Goal: Task Accomplishment & Management: Manage account settings

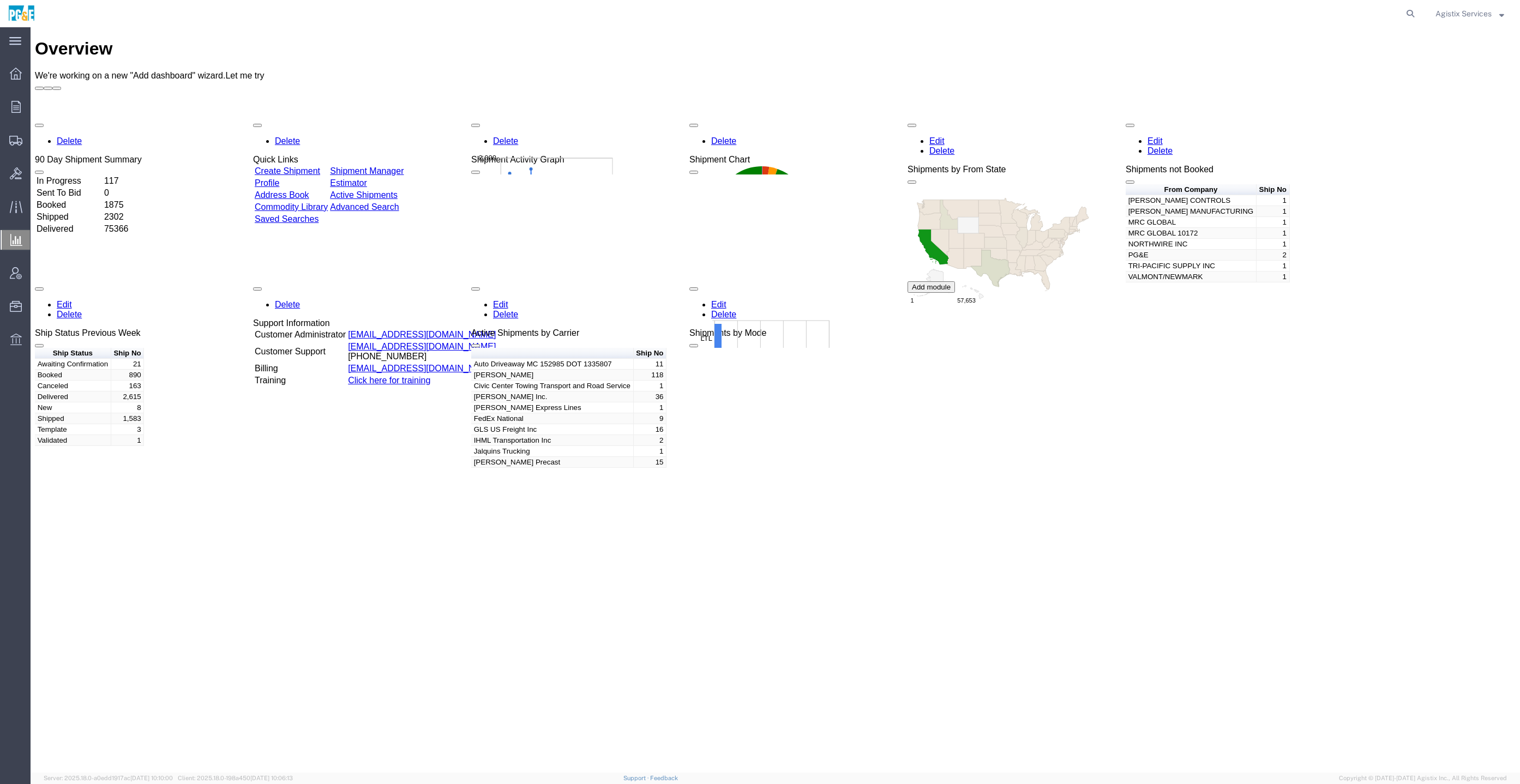
click at [14, 238] on icon at bounding box center [16, 240] width 12 height 12
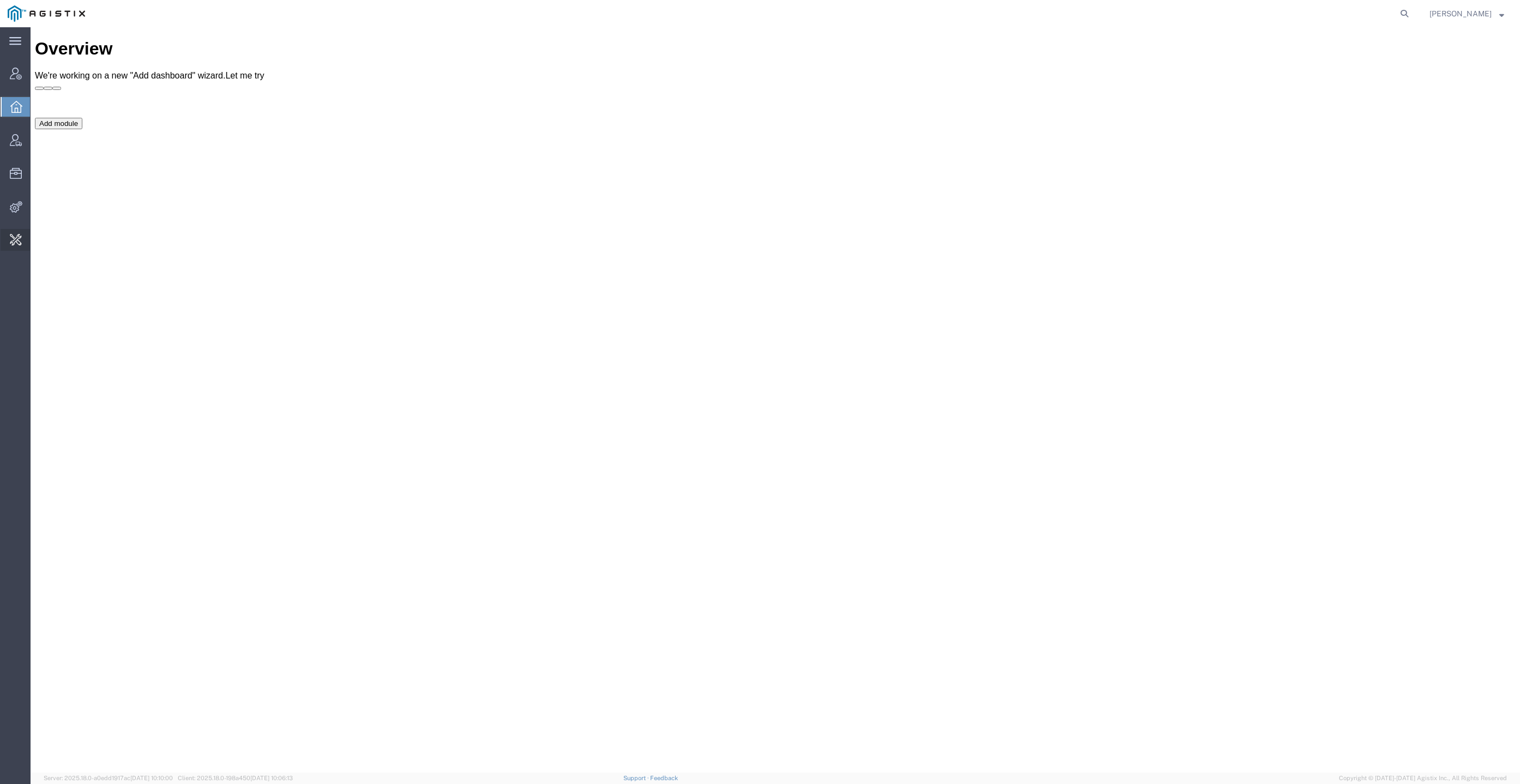
click at [0, 0] on span "Shipment Assignment" at bounding box center [0, 0] width 0 height 0
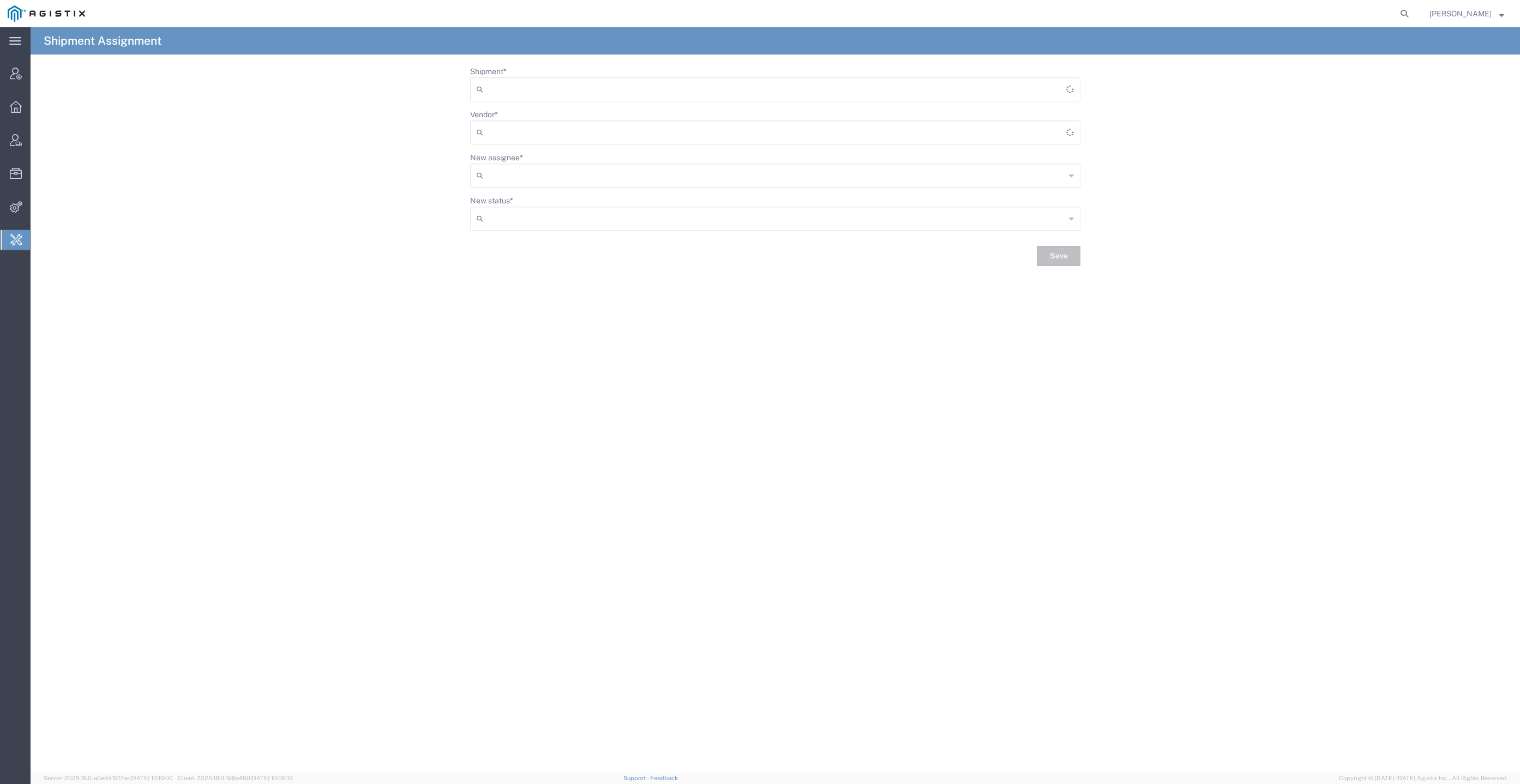
click at [496, 108] on div "Shipment *" at bounding box center [775, 87] width 622 height 43
click at [499, 105] on div "Shipment *" at bounding box center [775, 87] width 622 height 43
click at [522, 83] on input "Shipment *" at bounding box center [777, 89] width 579 height 17
paste input "55919148"
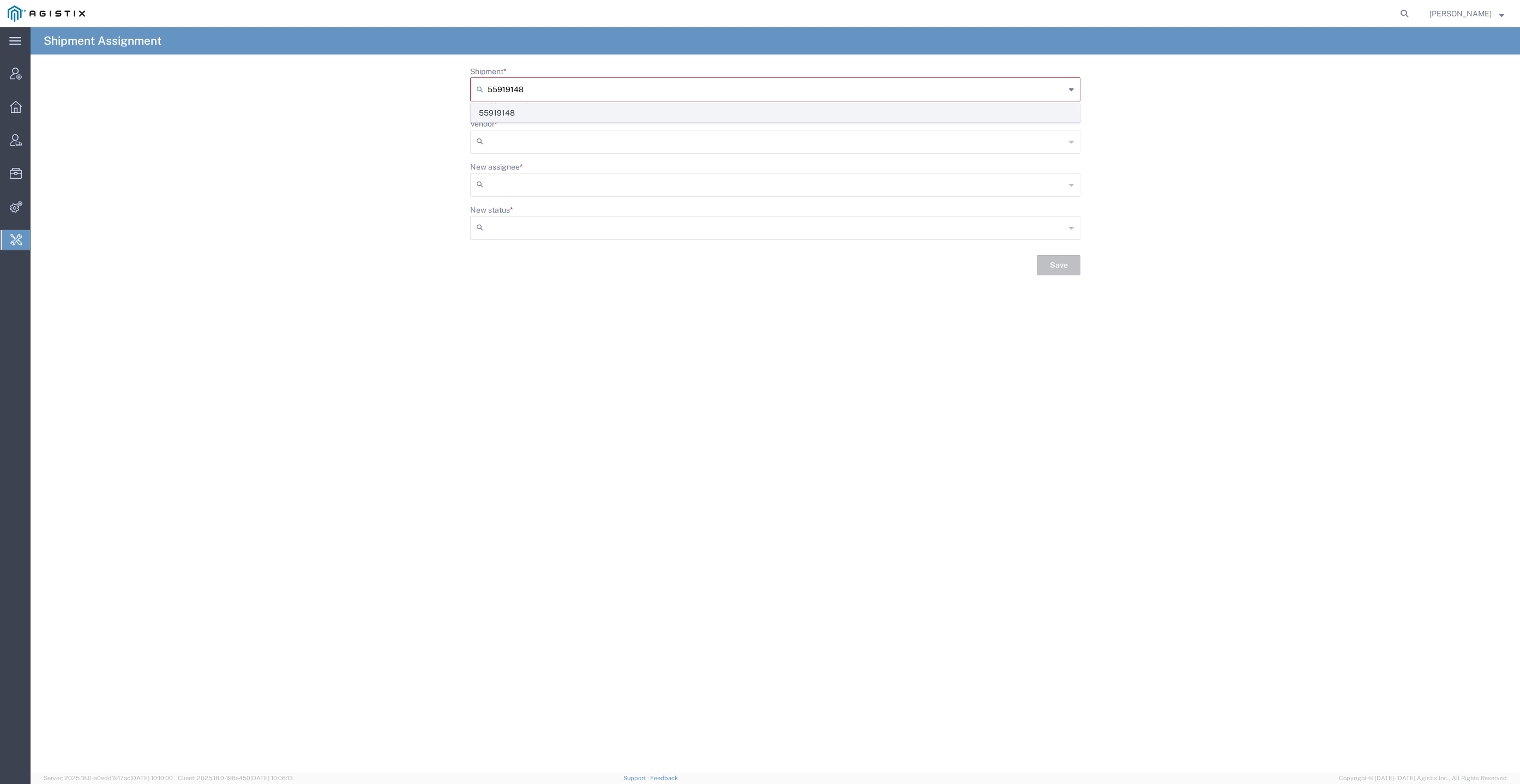
type input "55919148"
click at [532, 108] on span "55919148" at bounding box center [775, 113] width 608 height 17
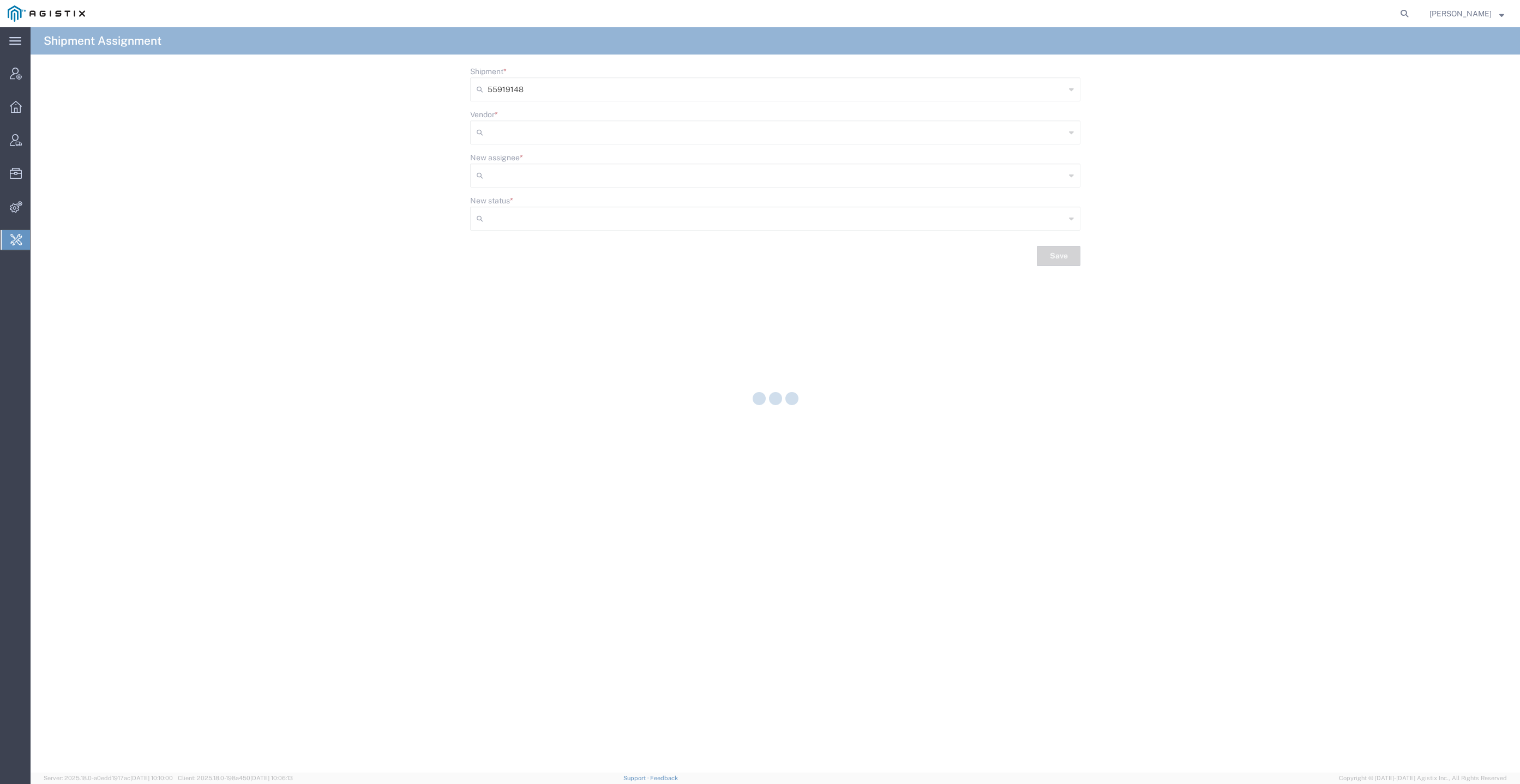
type input "Delivered"
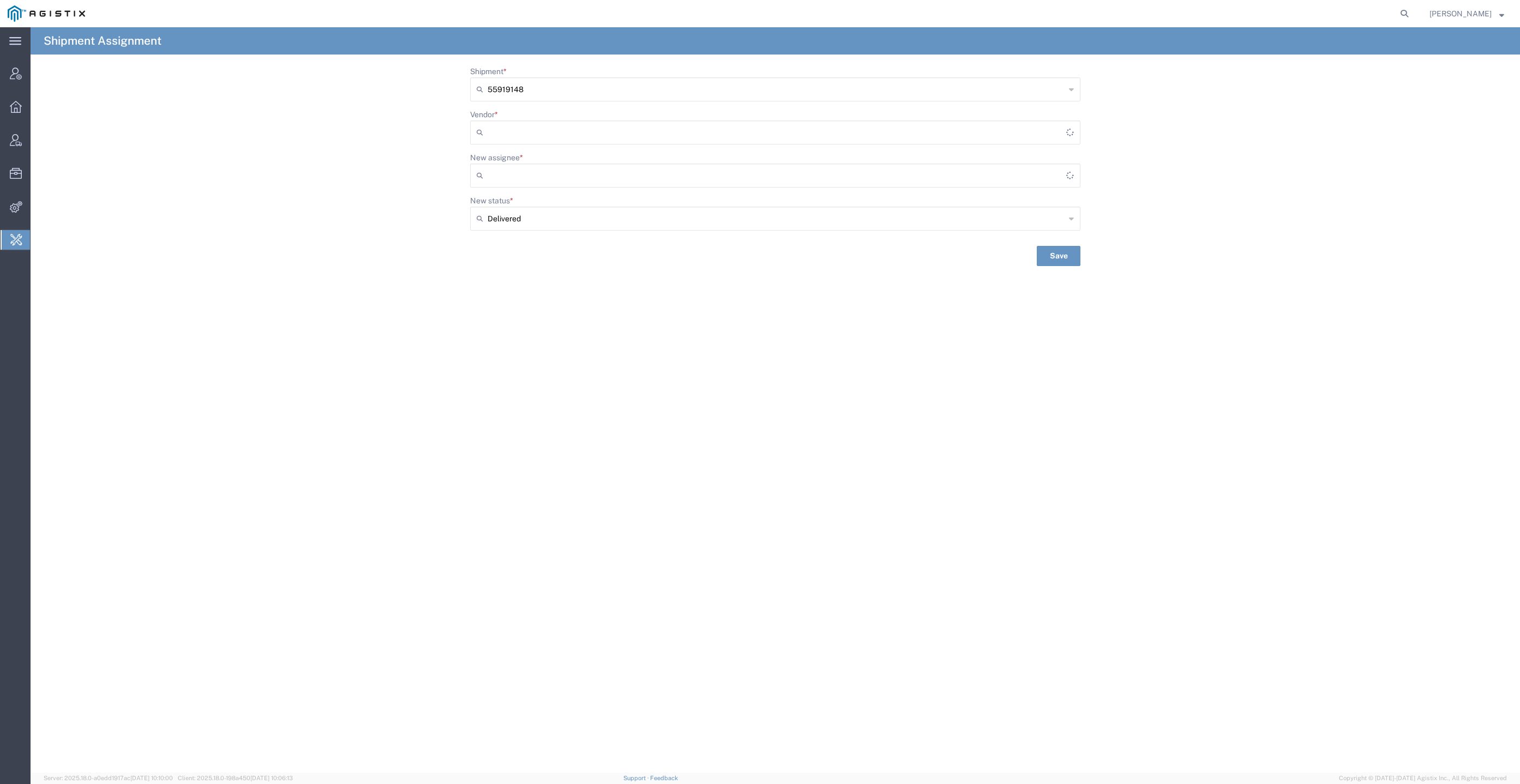
type input "Bray Trucking"
click at [580, 220] on input "New status *" at bounding box center [776, 218] width 577 height 17
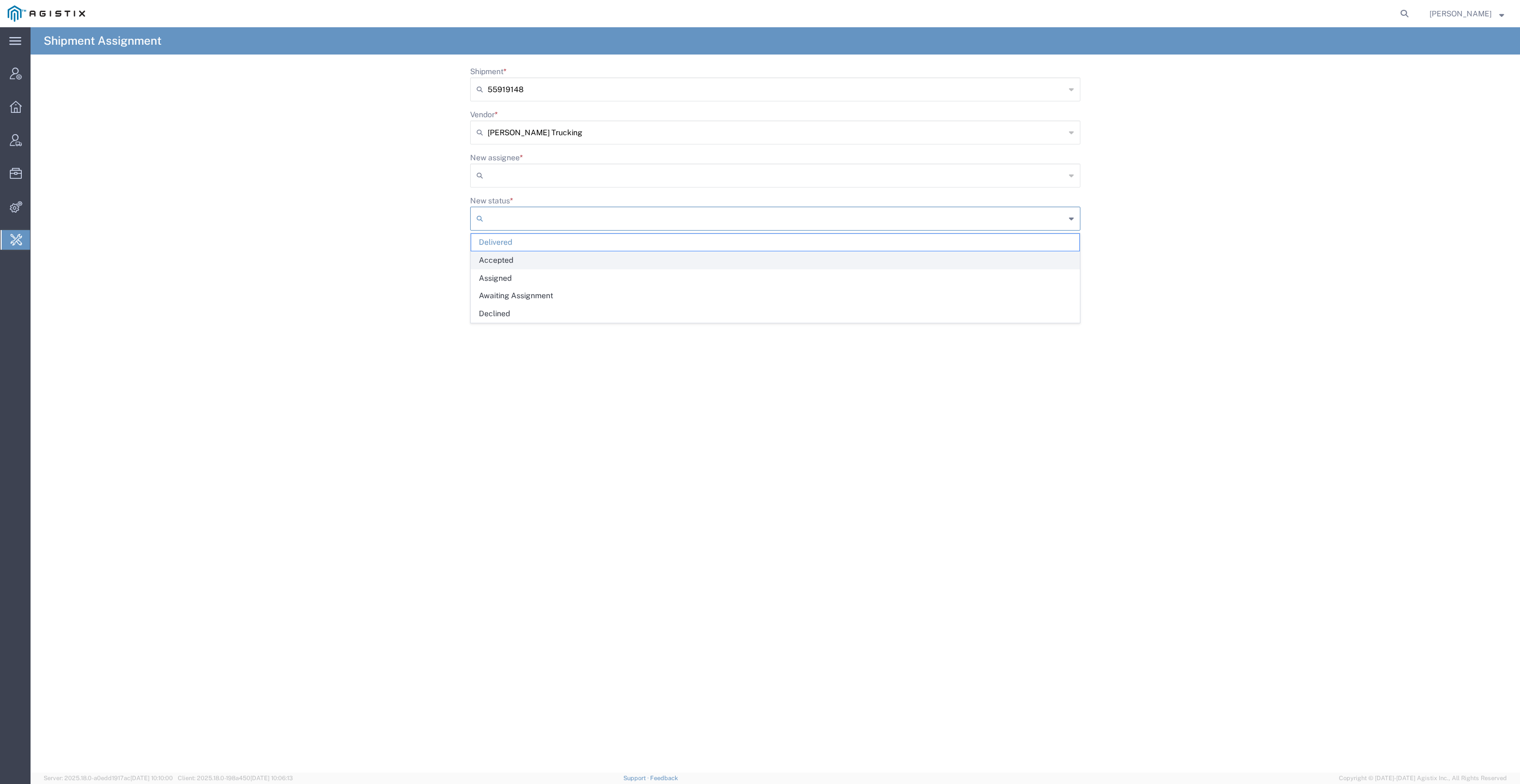
click at [575, 264] on span "Accepted" at bounding box center [775, 260] width 608 height 17
type input "Accepted"
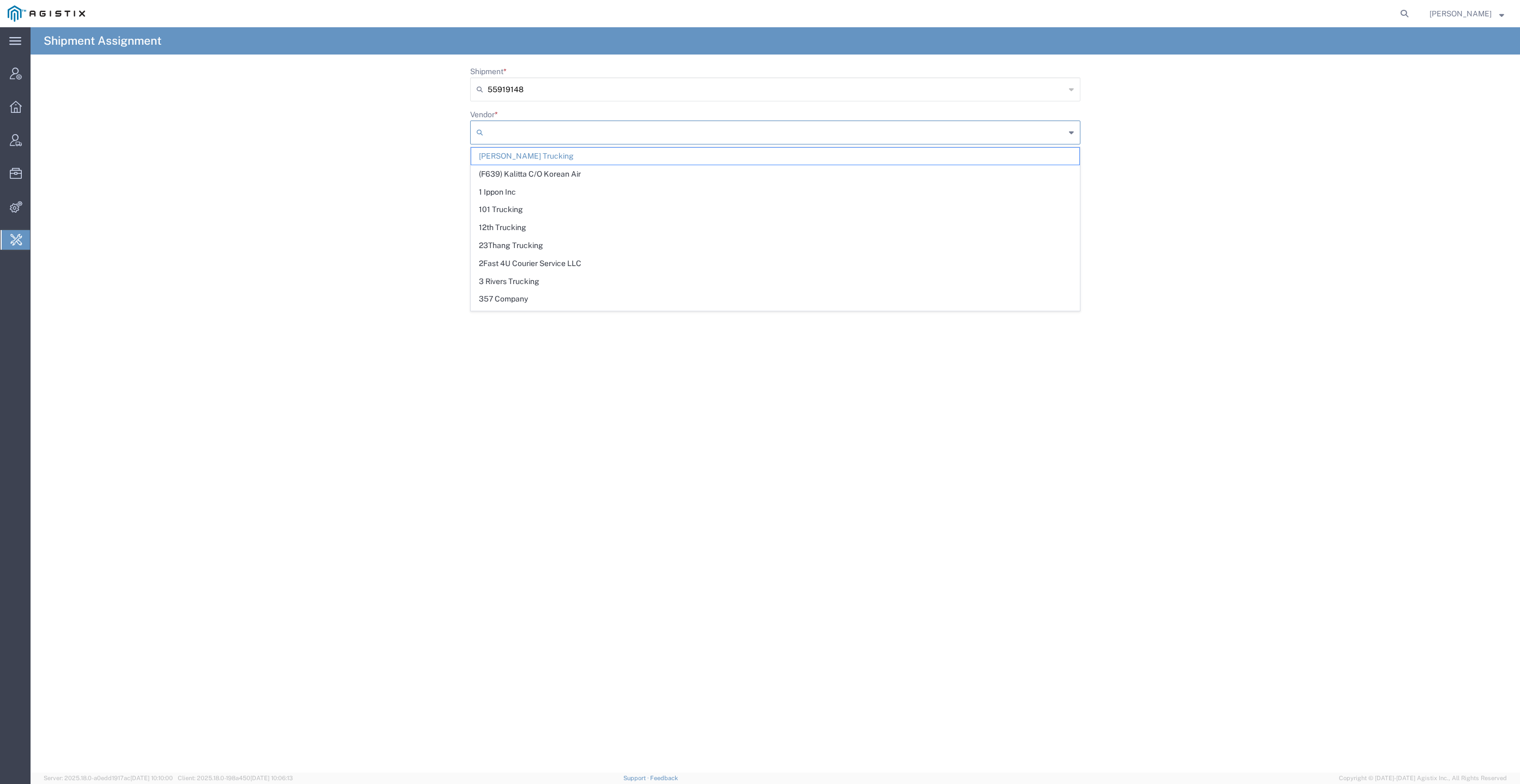
click at [582, 140] on input "Vendor *" at bounding box center [776, 132] width 577 height 17
paste input "Dhillon"
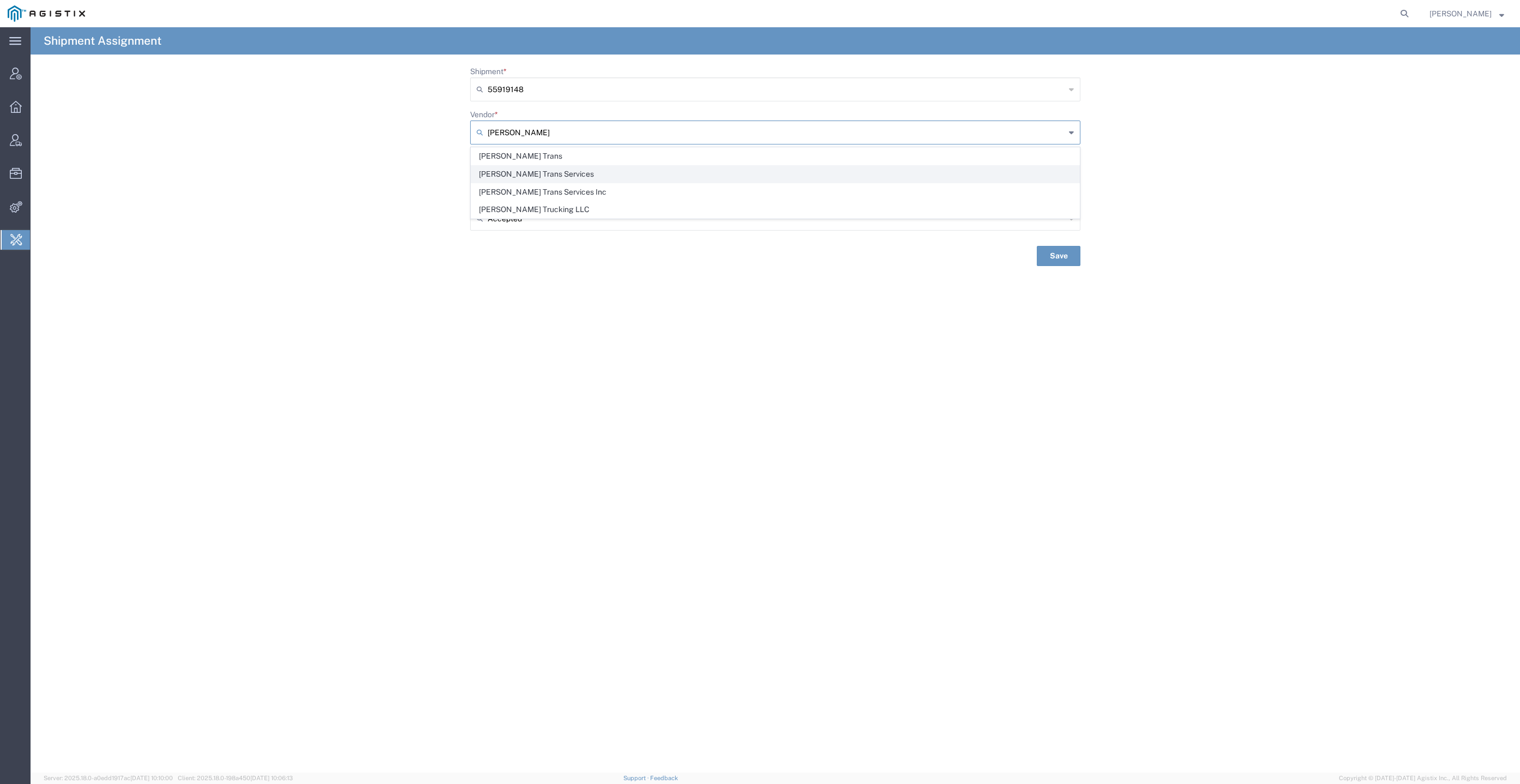
click at [582, 172] on span "Dhillon Trans Services" at bounding box center [775, 174] width 608 height 17
type input "Dhillon Trans Services"
type input "Robert Schiller"
click at [1070, 257] on button "Save" at bounding box center [1059, 255] width 44 height 20
click at [1505, 12] on icon at bounding box center [1507, 14] width 6 height 6
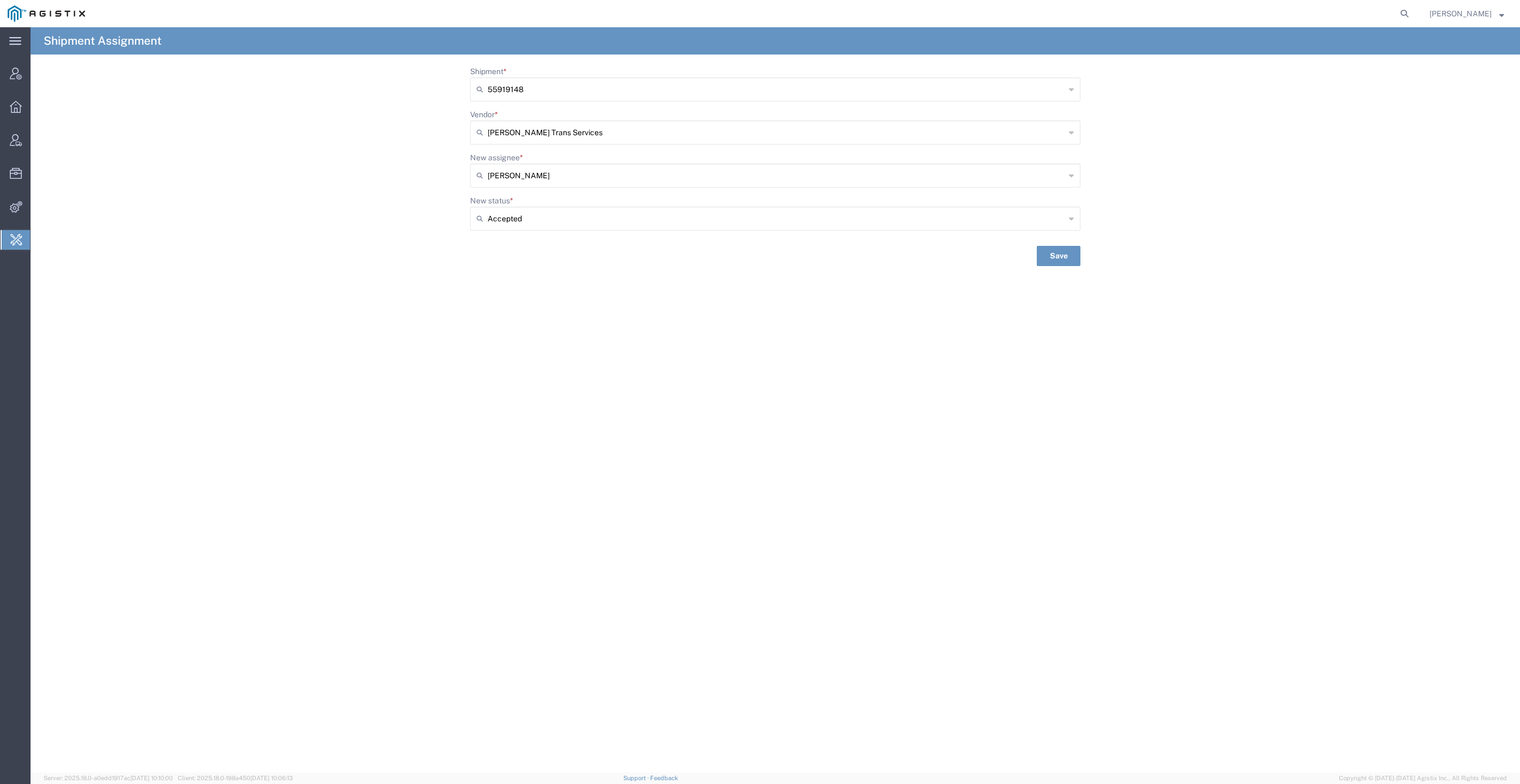
click at [144, 421] on div "Shipment Assignment Shipment * 55919148 55919148 Vendor * Dhillon Trans Service…" at bounding box center [775, 400] width 1490 height 746
click at [1414, 3] on form at bounding box center [1405, 14] width 17 height 27
click at [1412, 8] on icon at bounding box center [1404, 14] width 15 height 15
paste input "9253005495"
type input "9253005495"
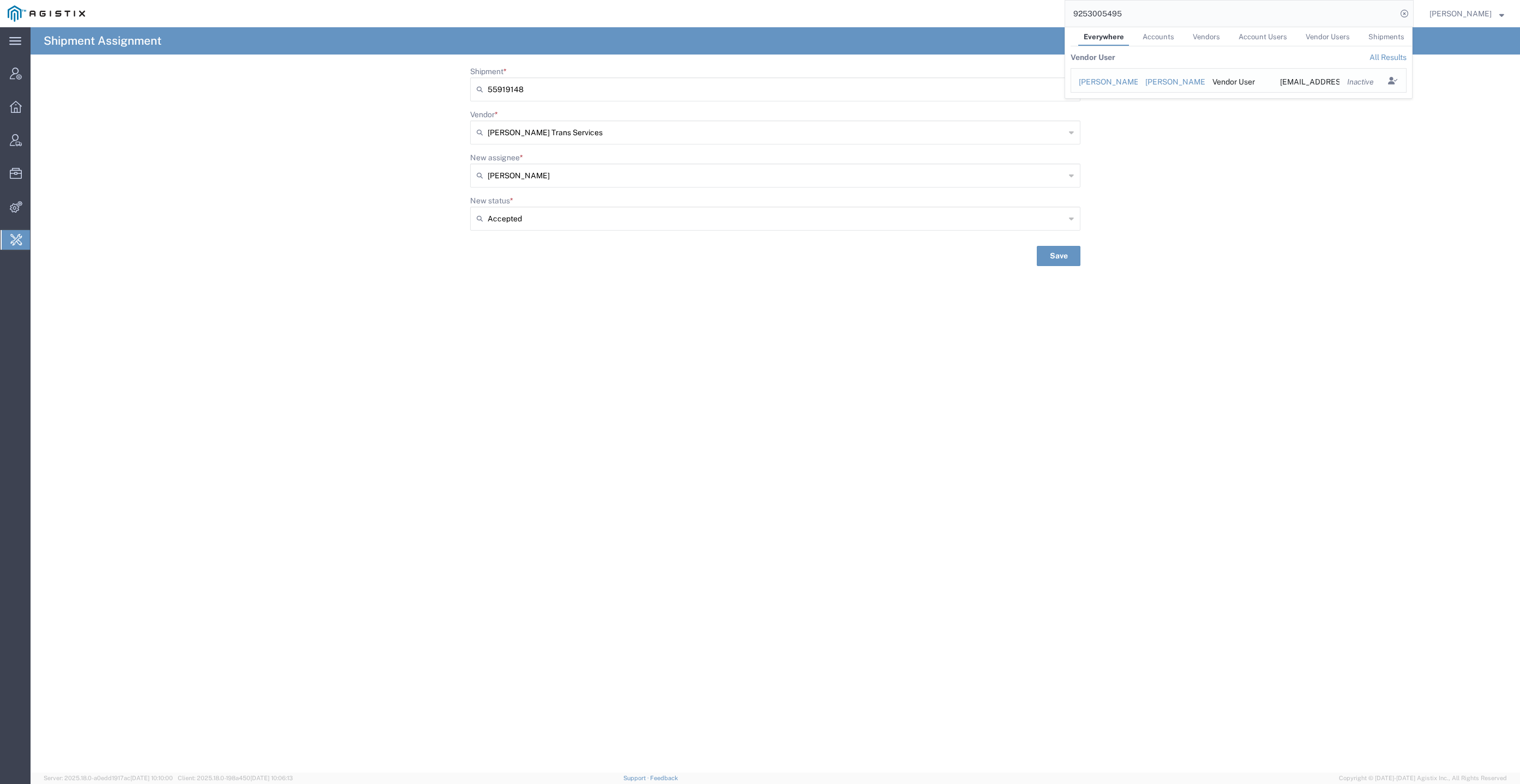
click at [1183, 82] on div "Dhillon Trans" at bounding box center [1171, 81] width 52 height 12
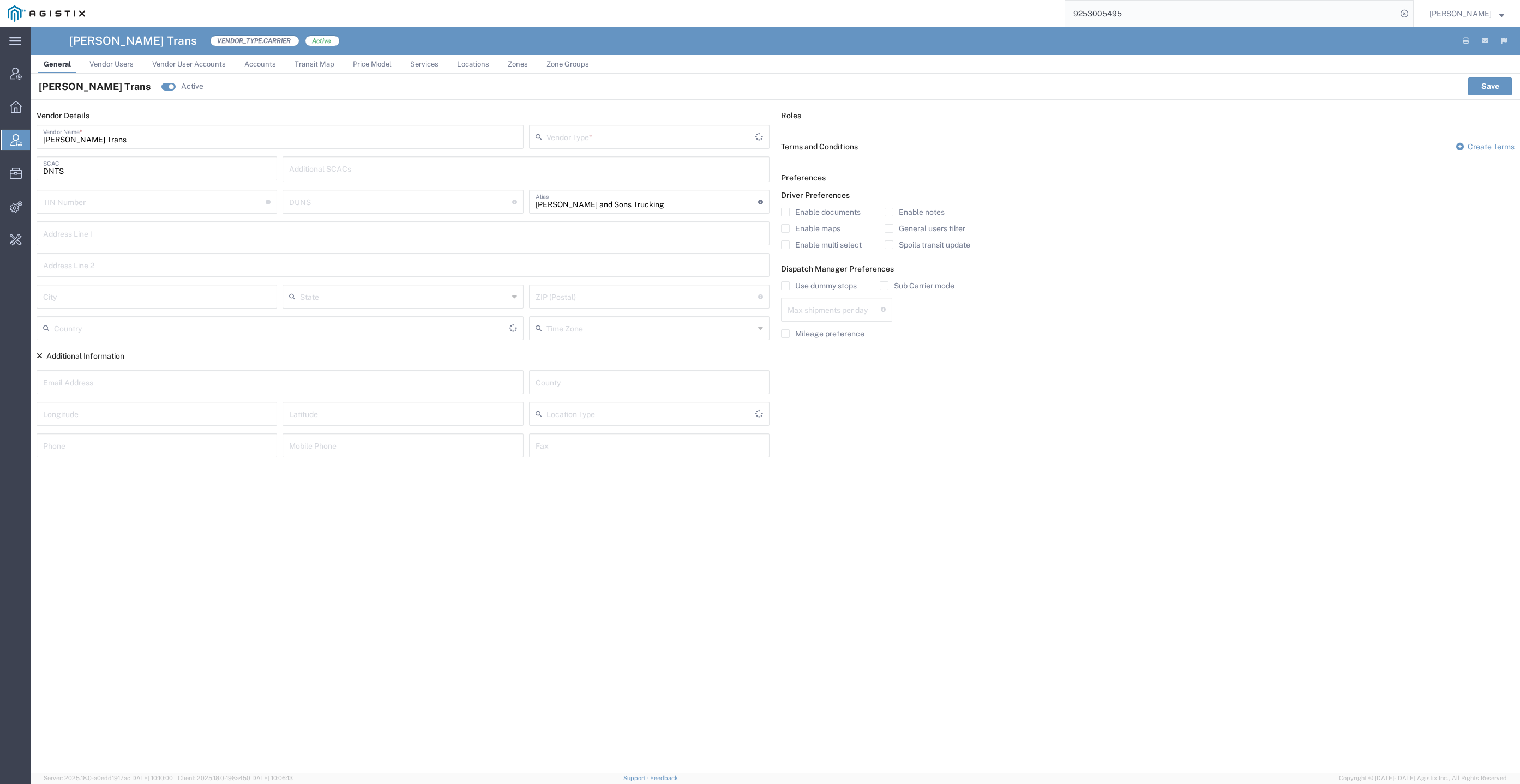
type input "Carrier"
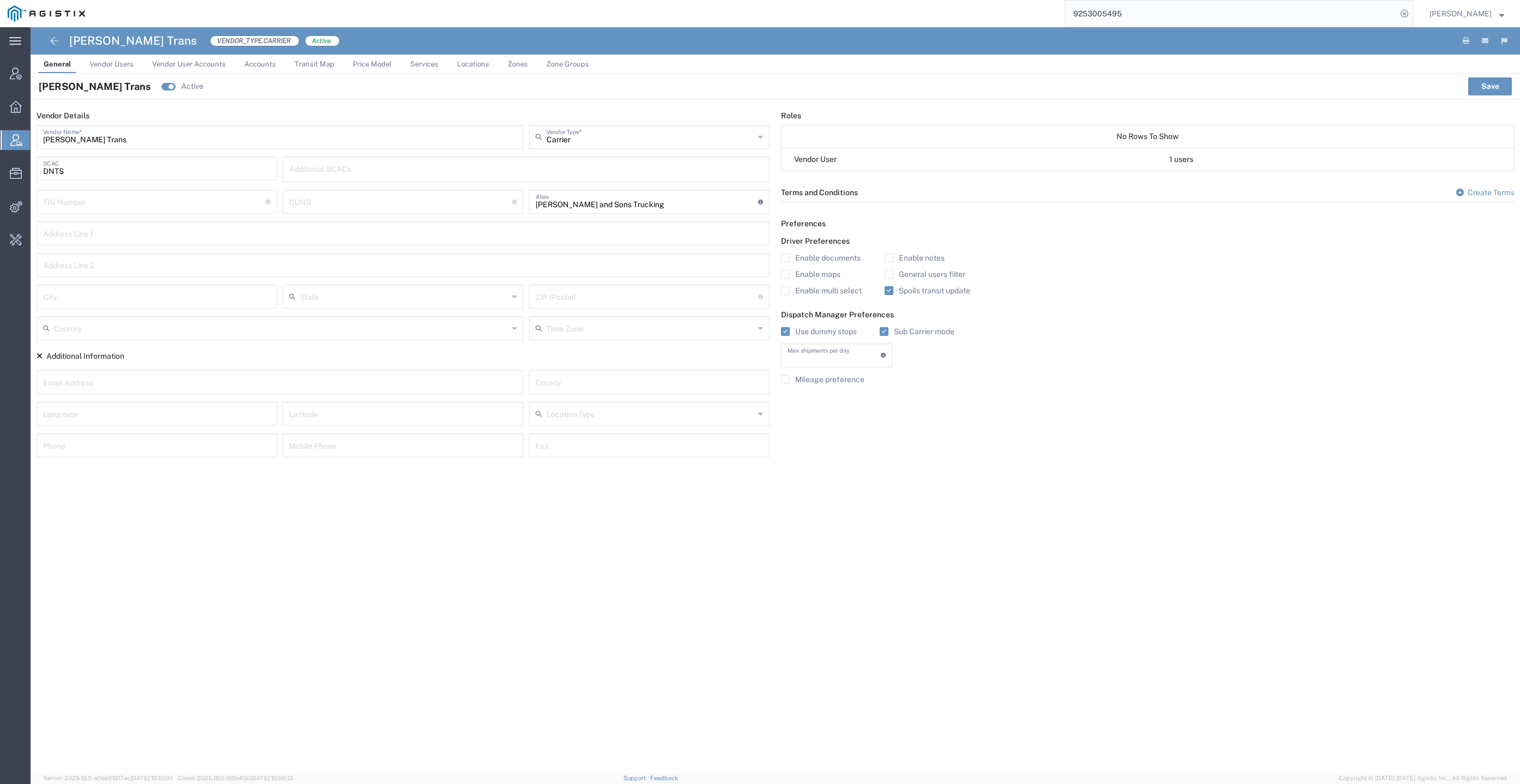
type input "1"
click at [114, 68] on link "Vendor Users" at bounding box center [112, 64] width 55 height 19
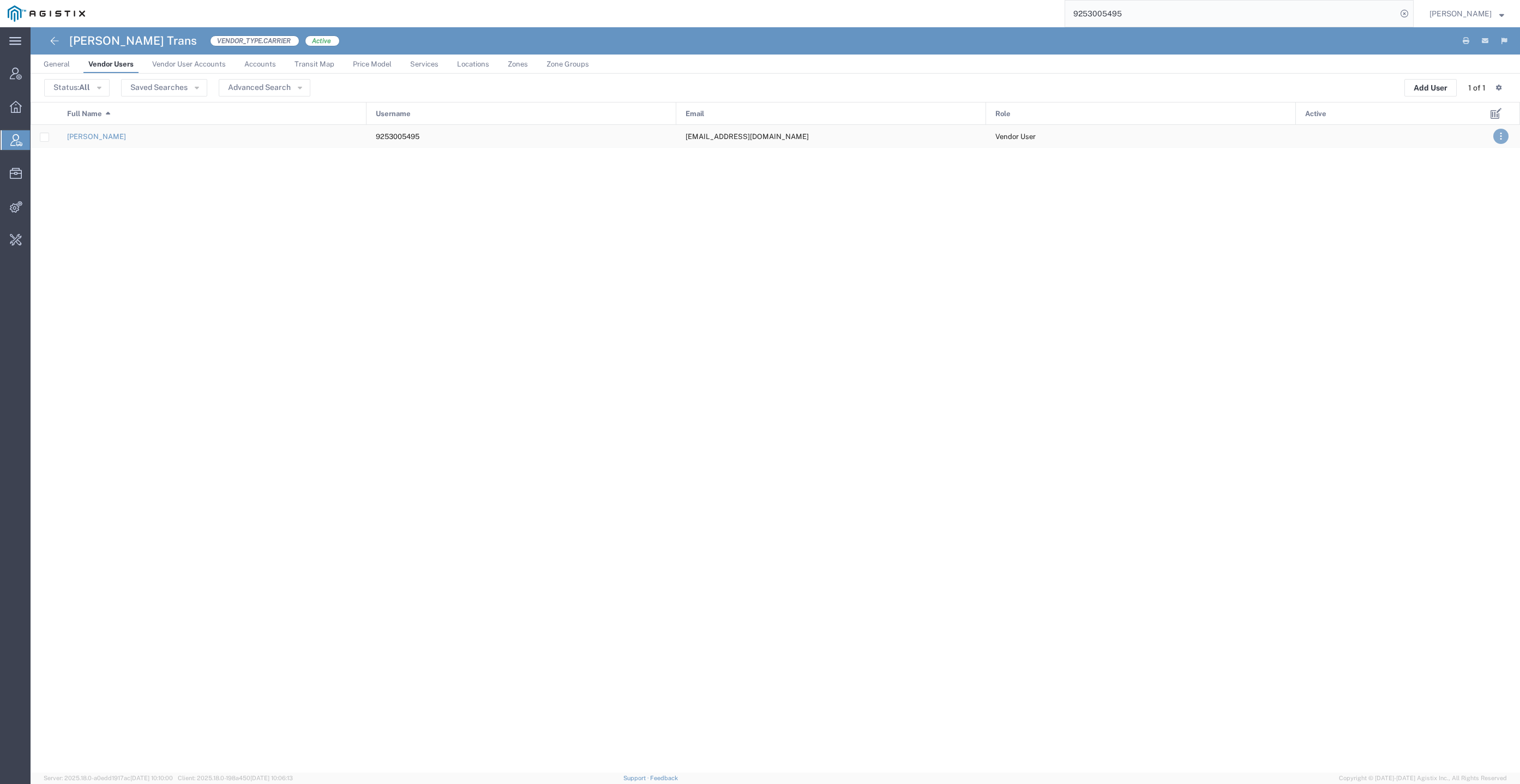
click at [1506, 133] on button ". . ." at bounding box center [1501, 136] width 15 height 15
click at [1454, 181] on link "Activate" at bounding box center [1452, 185] width 38 height 9
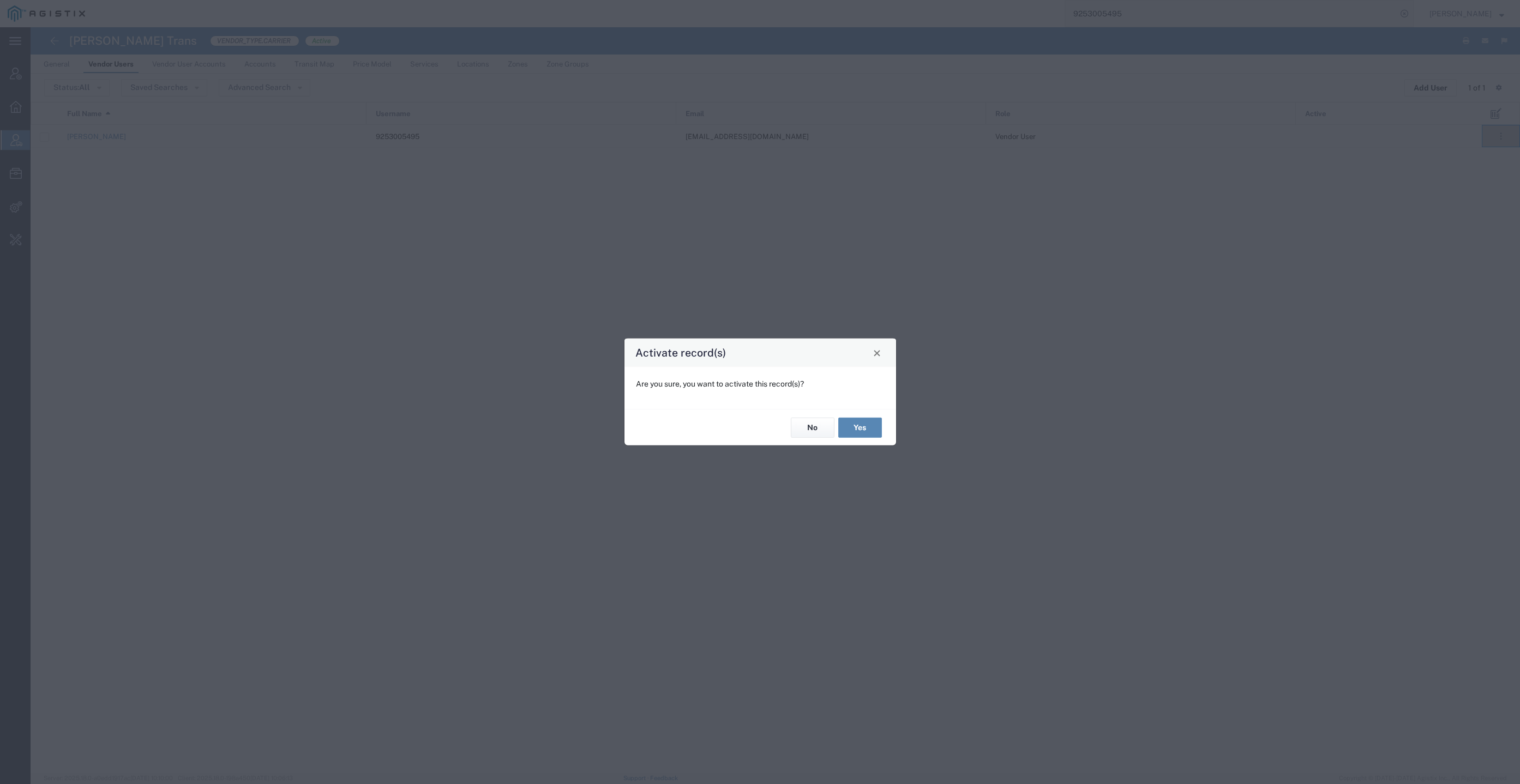
click at [861, 421] on button "Yes" at bounding box center [860, 427] width 44 height 20
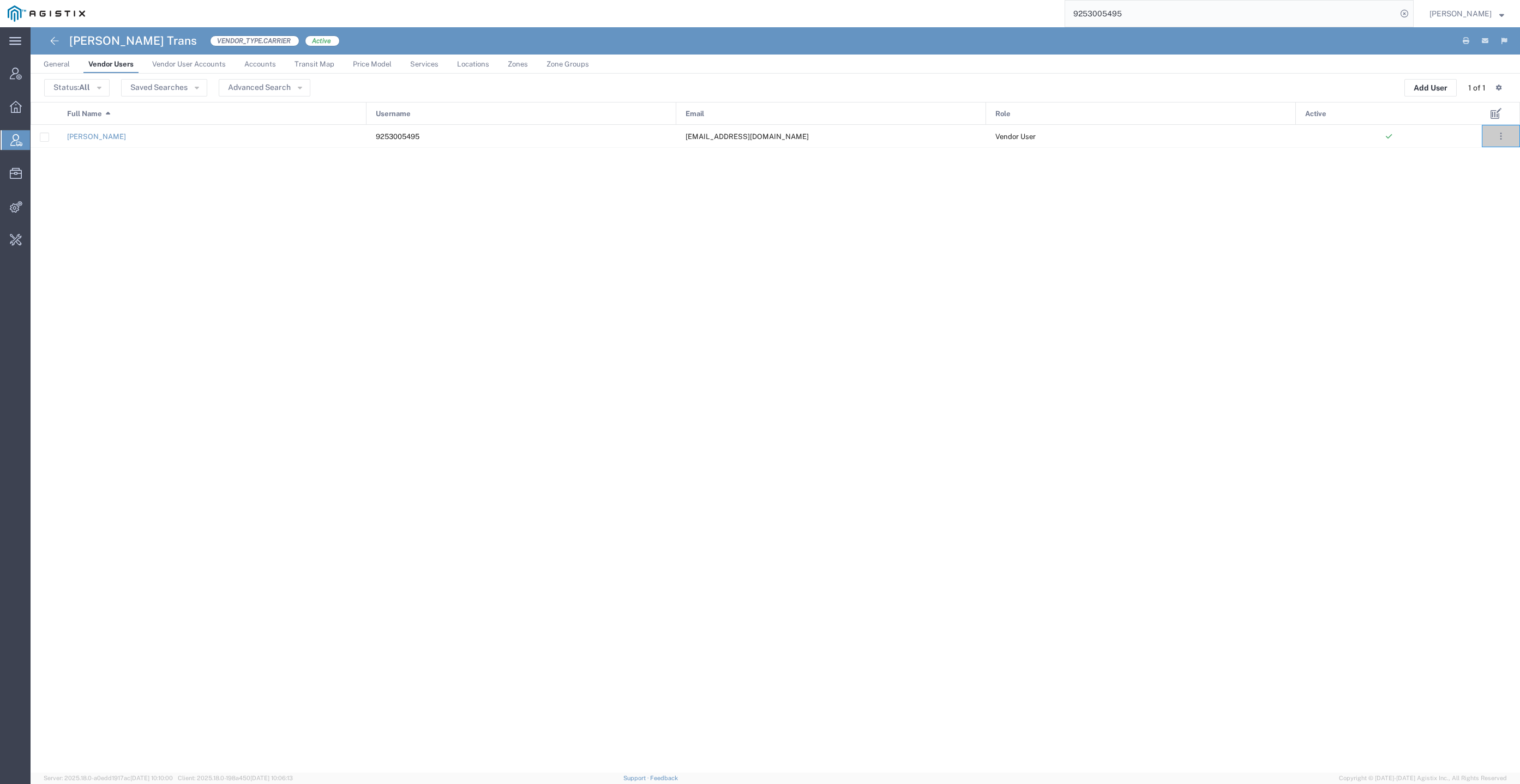
click at [58, 66] on span "General" at bounding box center [57, 64] width 26 height 8
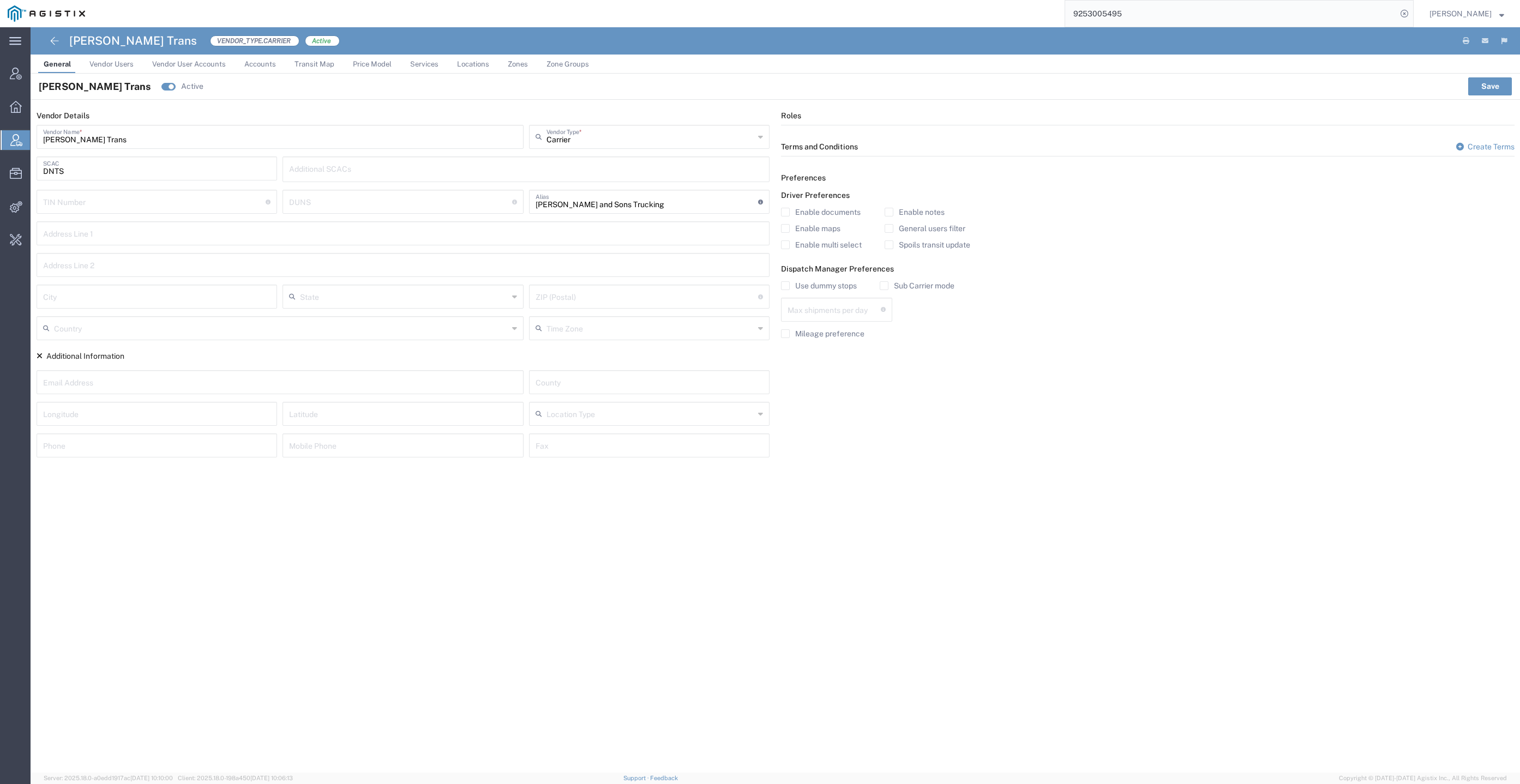
type input "1"
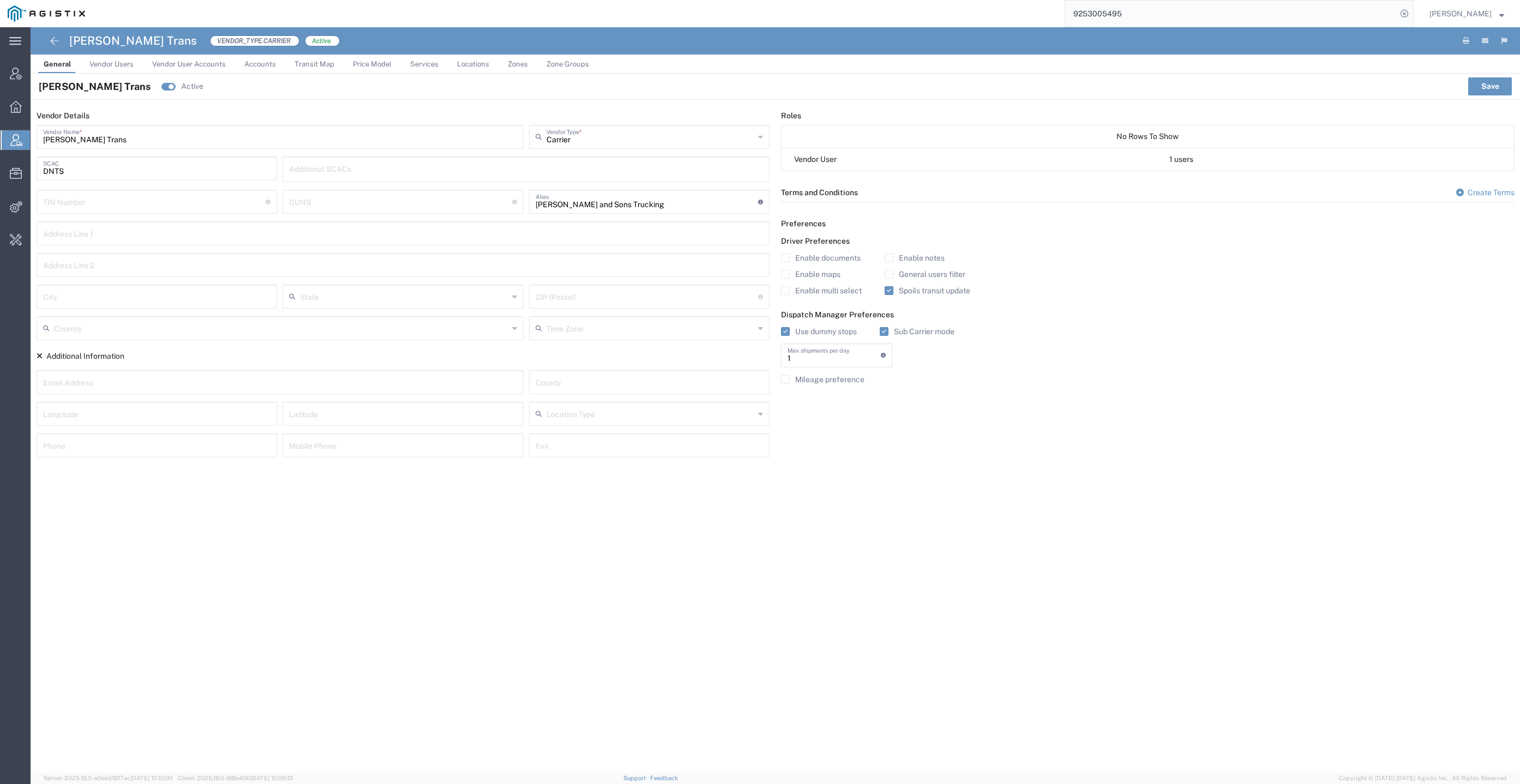
click at [114, 60] on span "Vendor Users" at bounding box center [112, 64] width 45 height 8
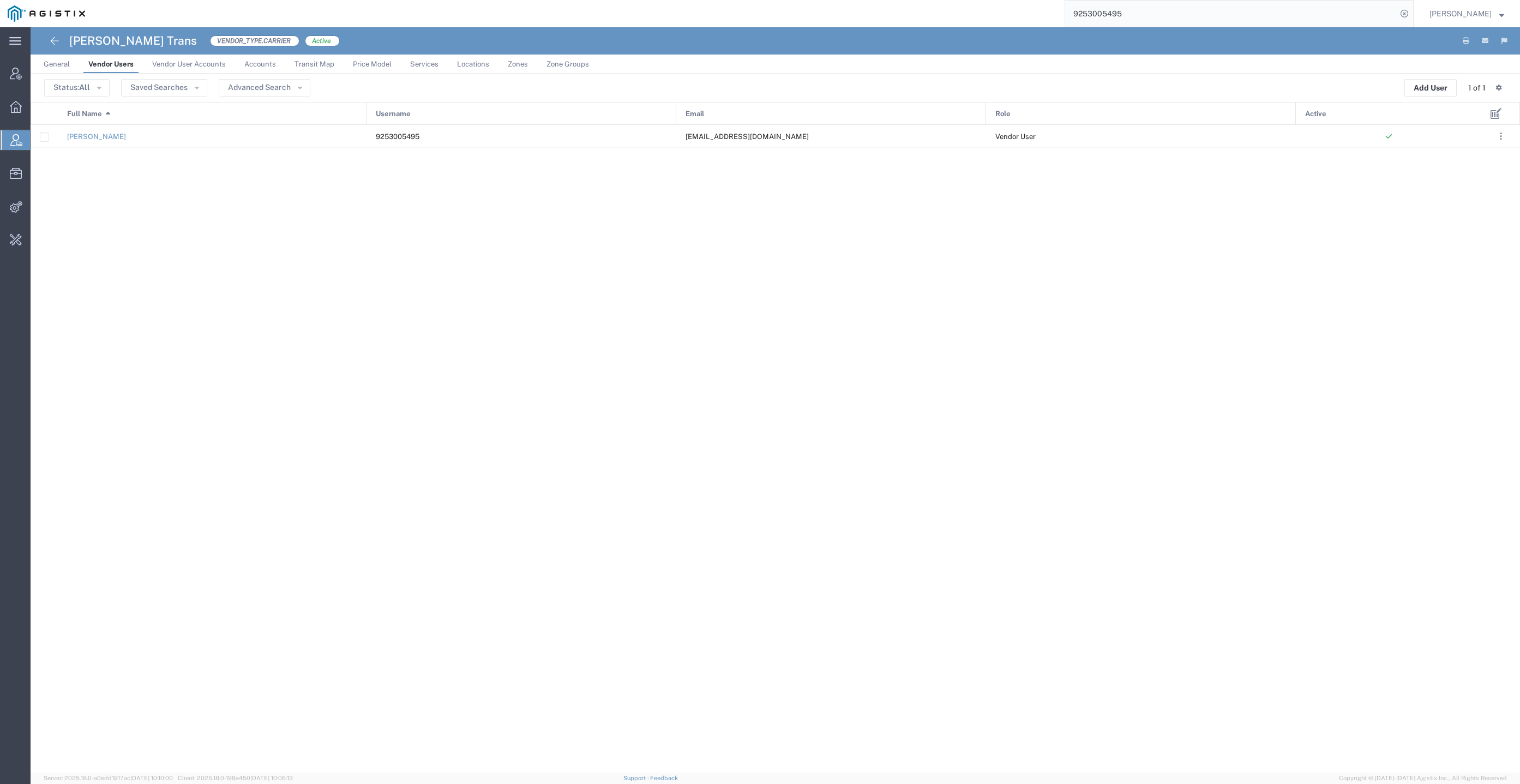
click at [1328, 277] on div "Jesse Singh 9253005495 dhillontruckingllc@gmail.com Vendor User" at bounding box center [756, 448] width 1452 height 648
click at [56, 58] on link "General" at bounding box center [57, 64] width 37 height 19
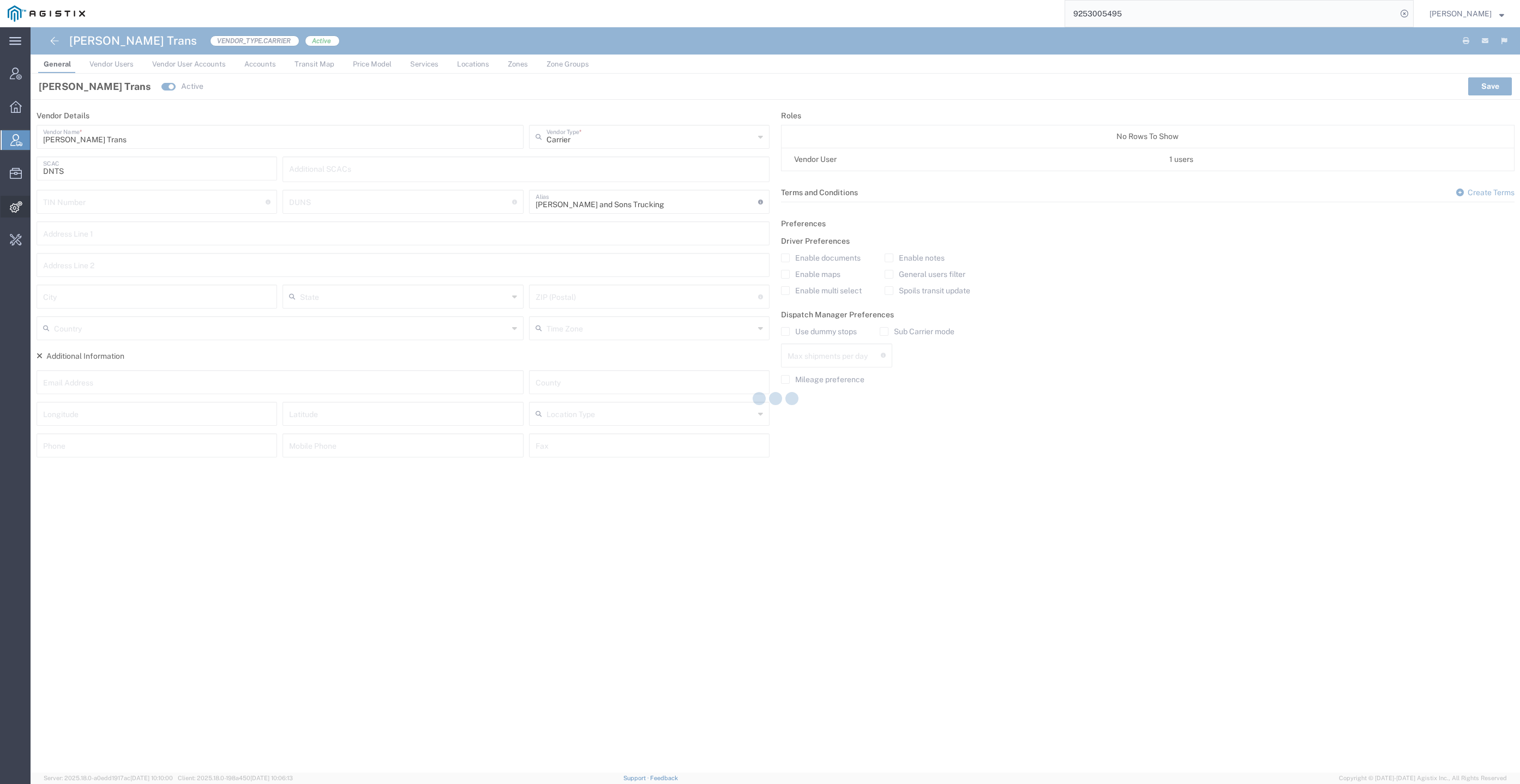
type input "1"
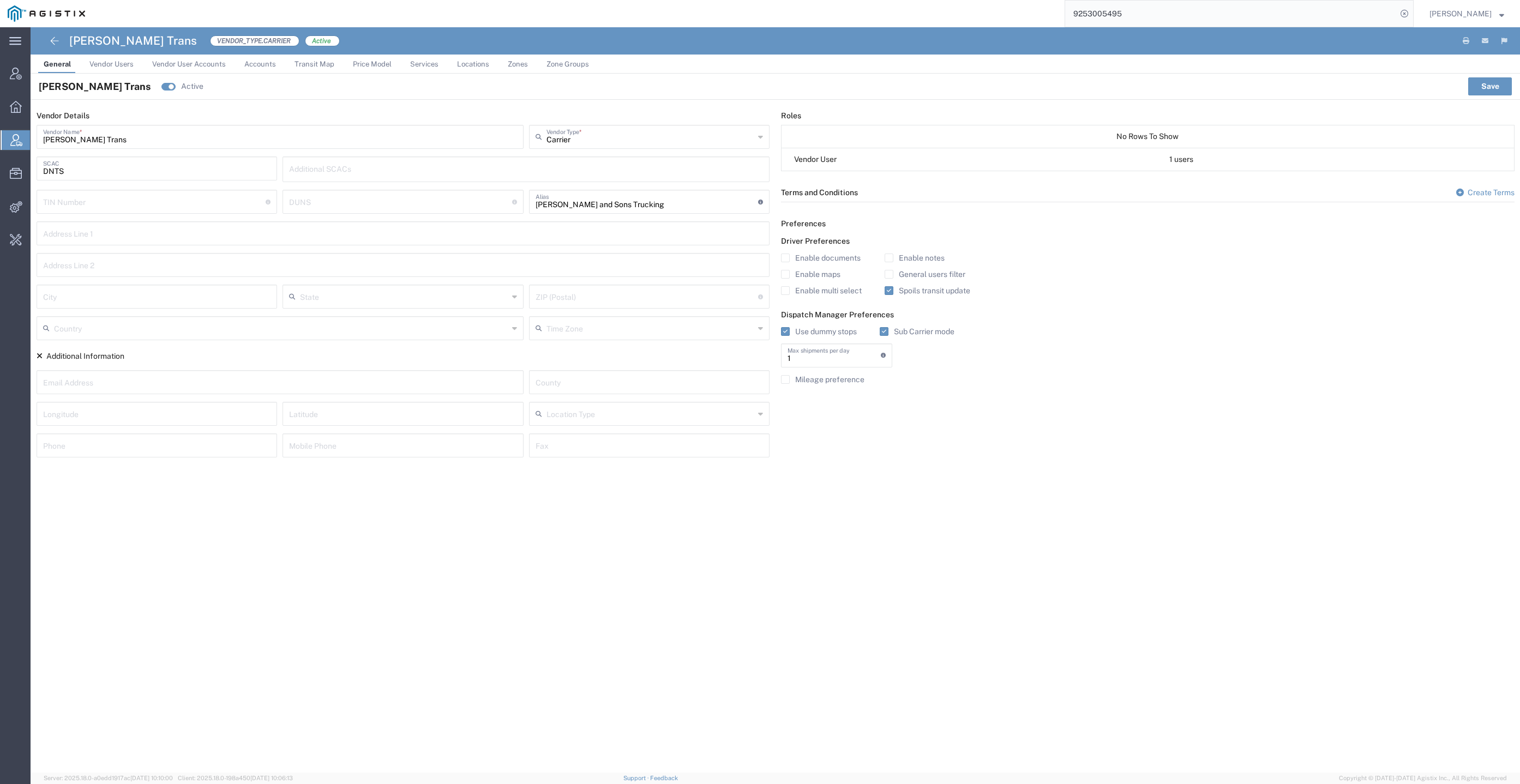
click at [169, 130] on input "Dhillon Trans" at bounding box center [280, 136] width 474 height 19
click at [121, 58] on link "Vendor Users" at bounding box center [112, 64] width 55 height 19
